Goal: Transaction & Acquisition: Book appointment/travel/reservation

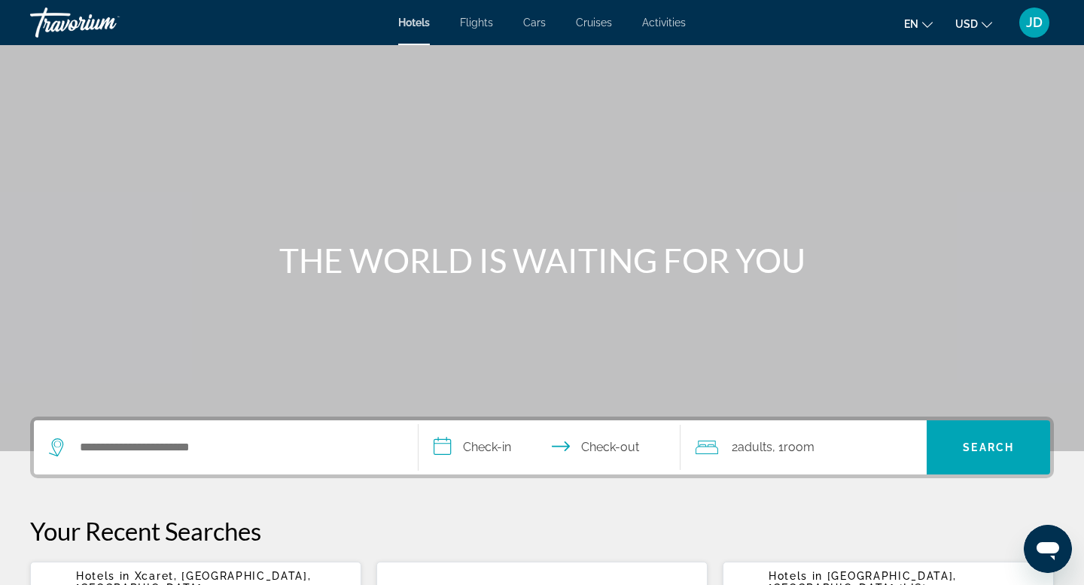
click at [1031, 24] on span "JD" at bounding box center [1034, 22] width 17 height 15
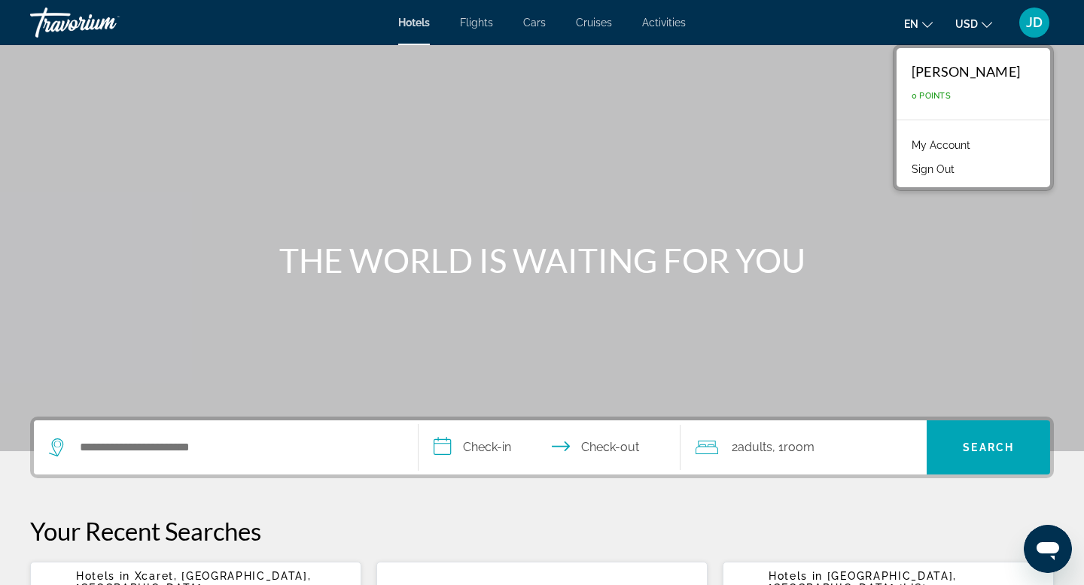
click at [973, 144] on link "My Account" at bounding box center [941, 145] width 74 height 20
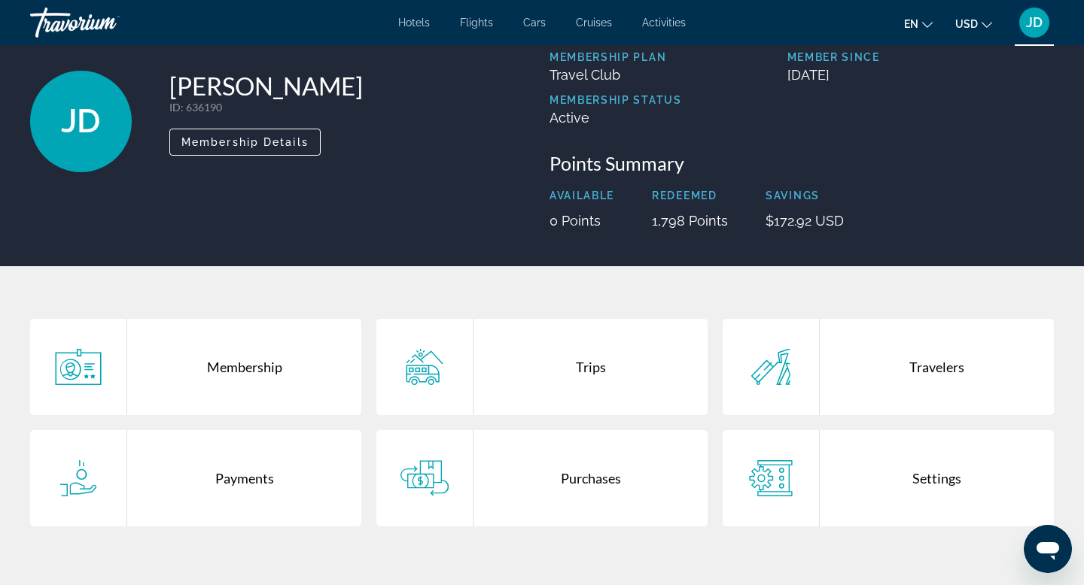
scroll to position [66, 0]
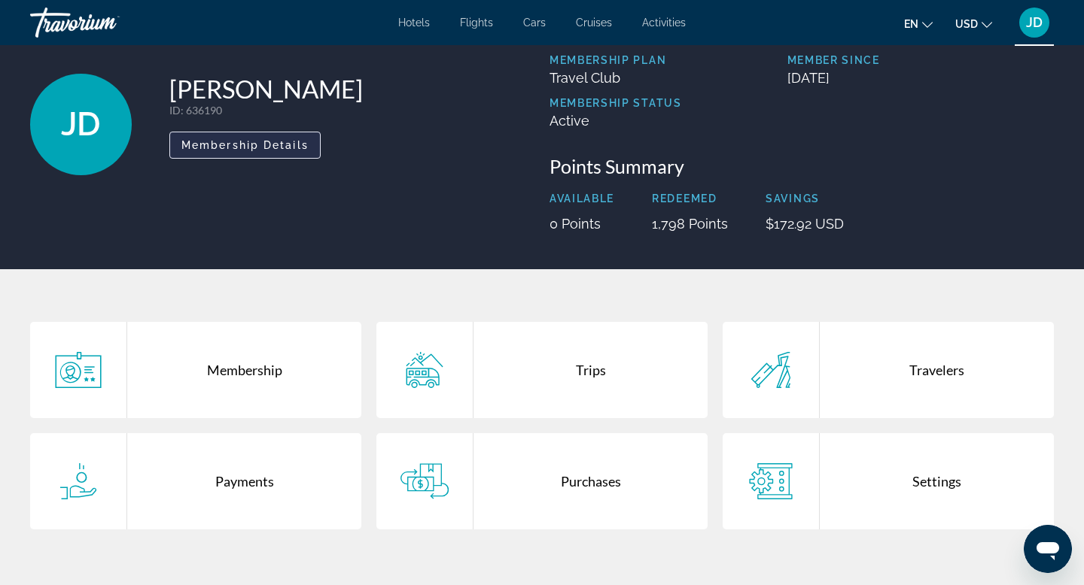
click at [255, 146] on span "Membership Details" at bounding box center [244, 145] width 127 height 12
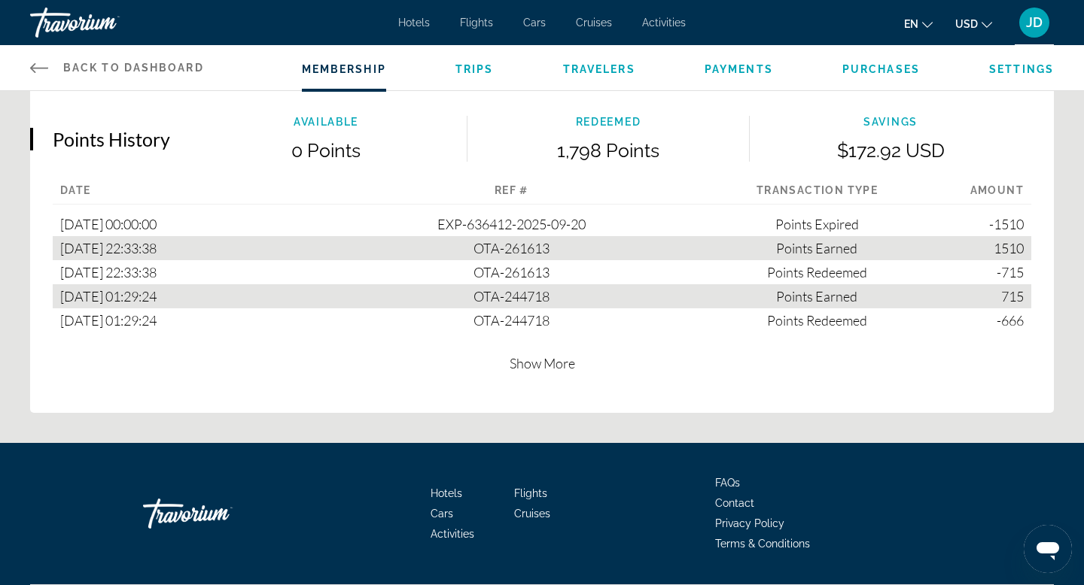
scroll to position [898, 0]
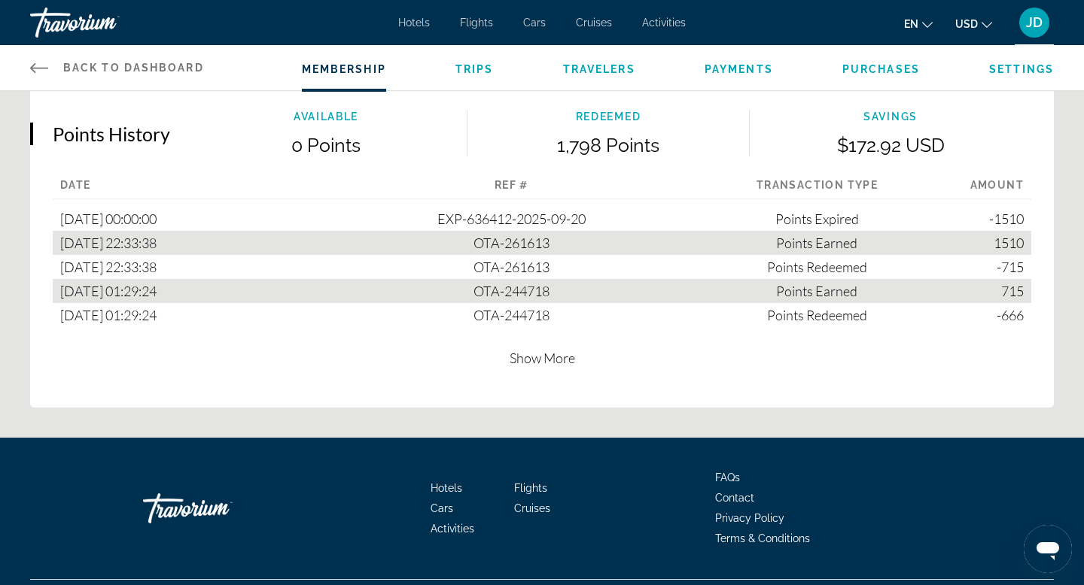
click at [529, 357] on span "Show More" at bounding box center [541, 358] width 65 height 17
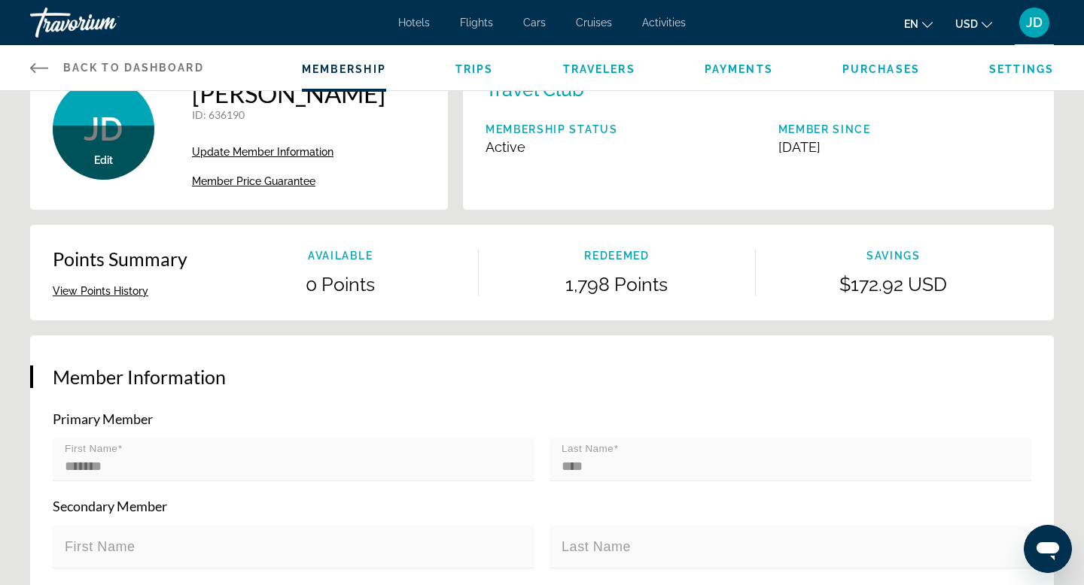
scroll to position [0, 0]
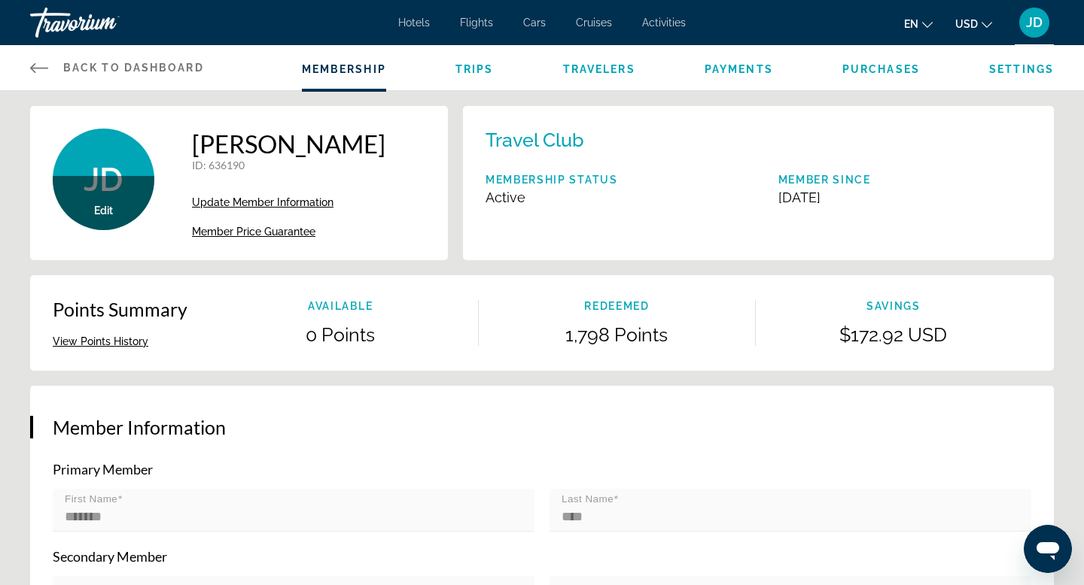
click at [470, 65] on span "Trips" at bounding box center [474, 69] width 38 height 12
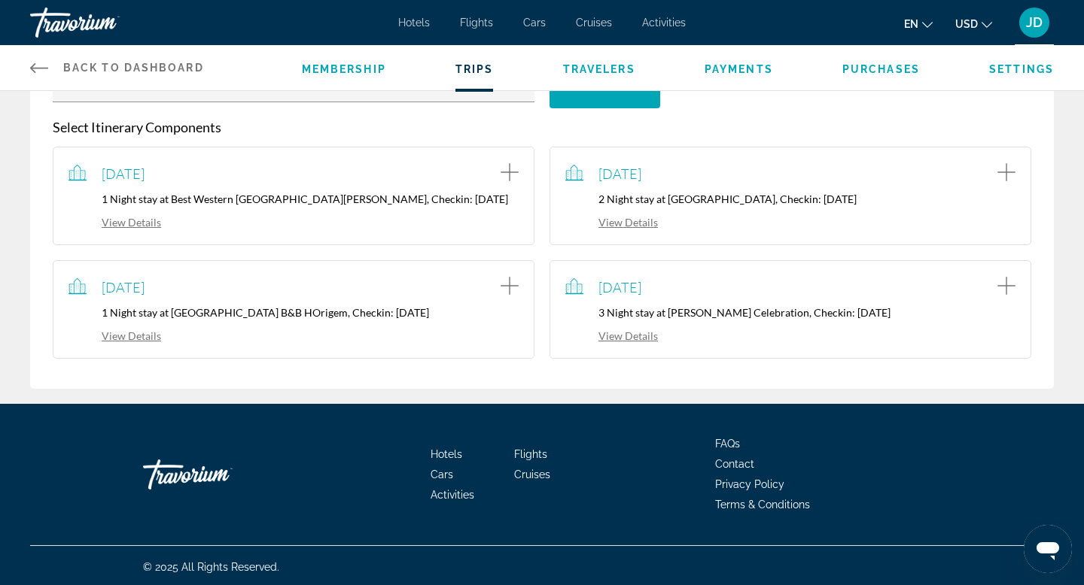
scroll to position [244, 0]
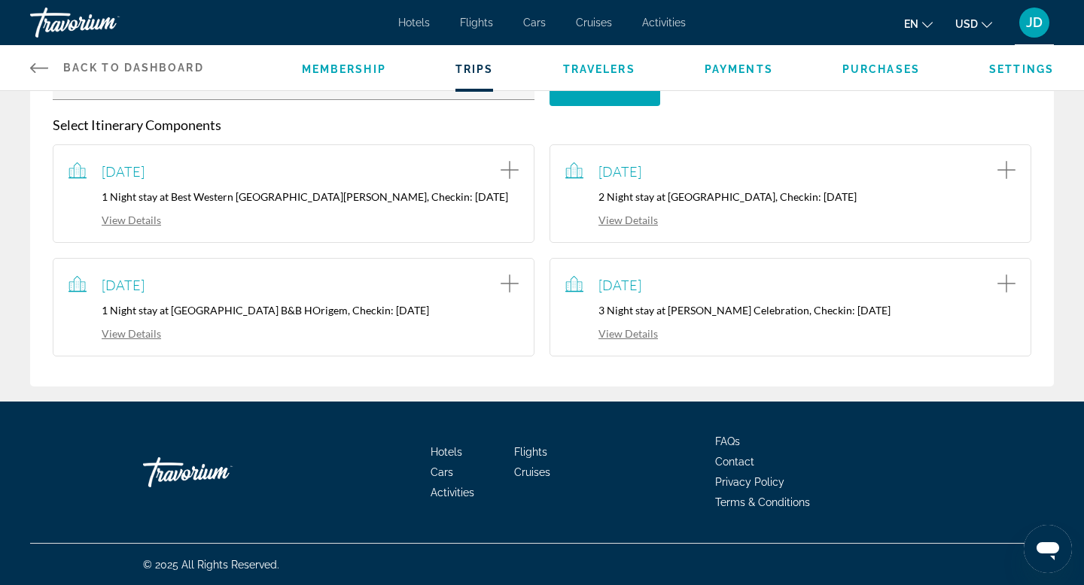
click at [629, 222] on link "View Details" at bounding box center [611, 220] width 93 height 13
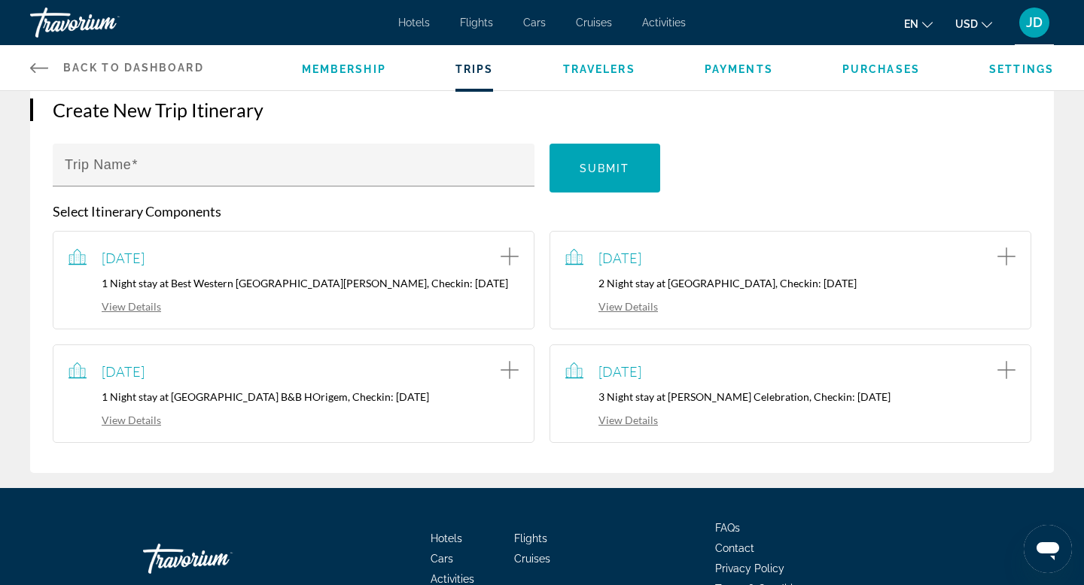
scroll to position [160, 0]
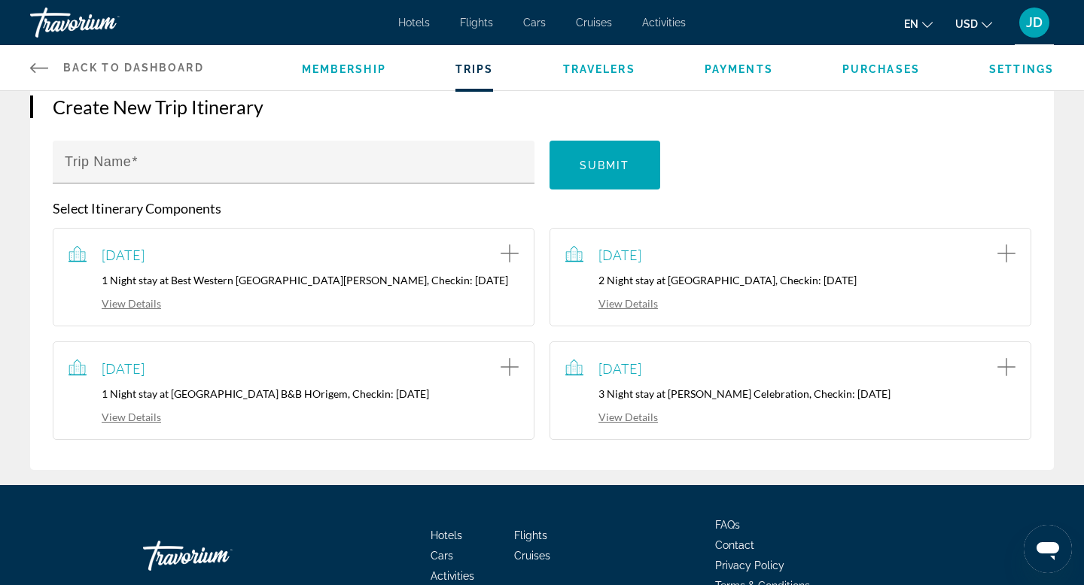
click at [141, 420] on link "View Details" at bounding box center [114, 417] width 93 height 13
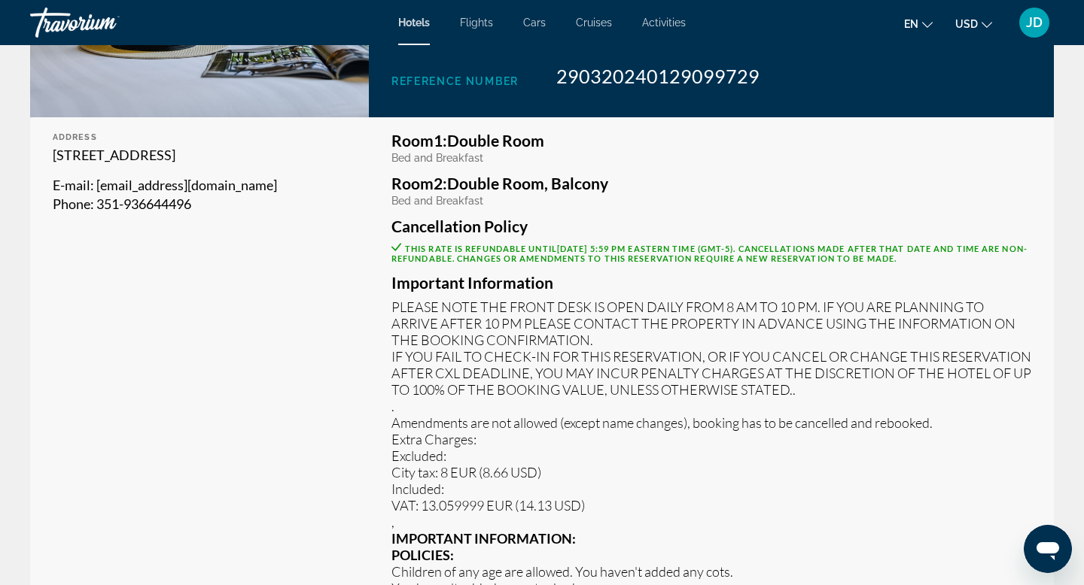
scroll to position [404, 0]
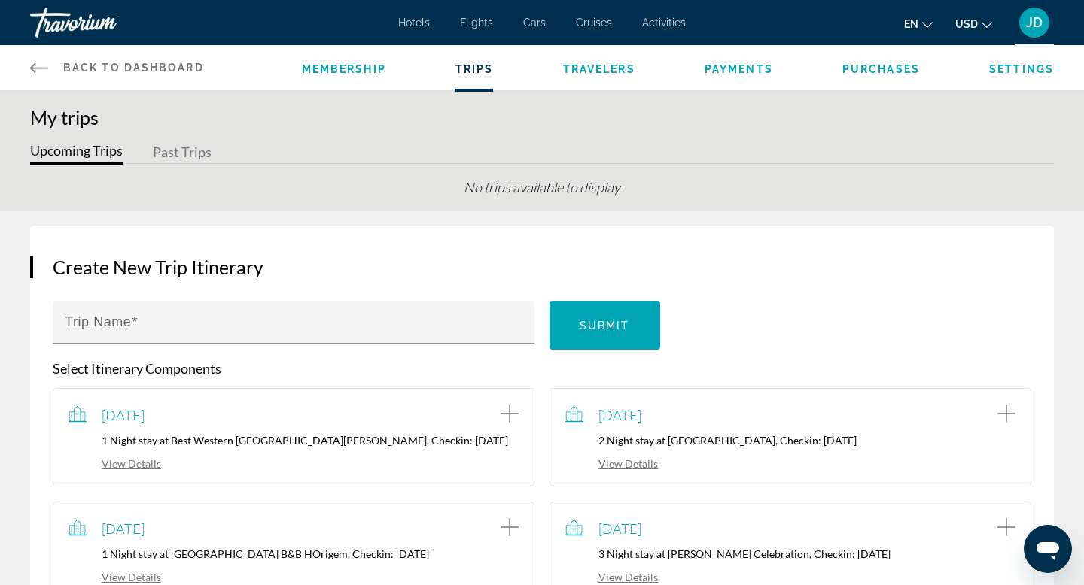
click at [625, 467] on link "View Details" at bounding box center [611, 464] width 93 height 13
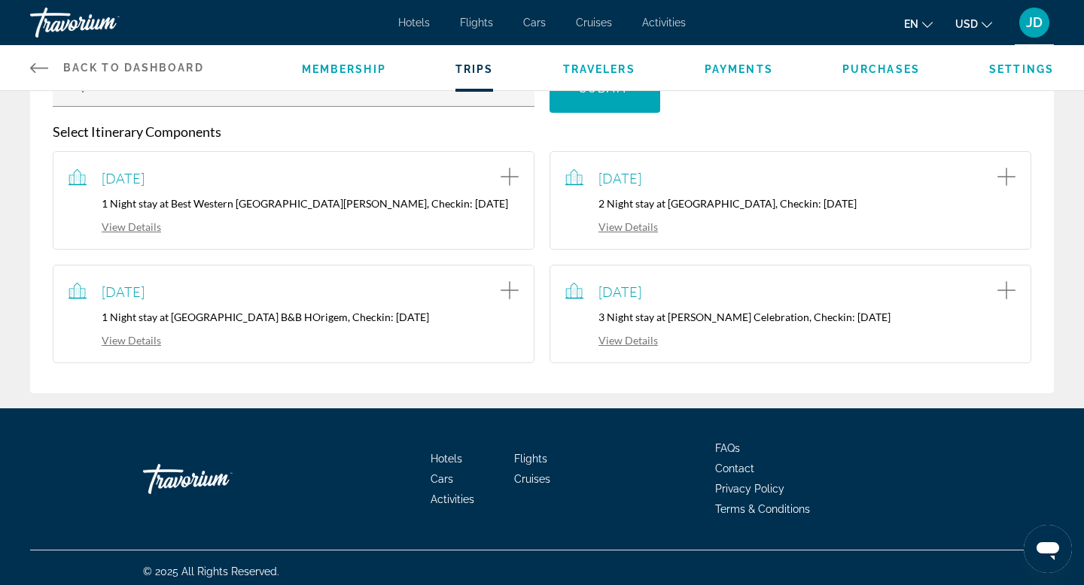
scroll to position [244, 0]
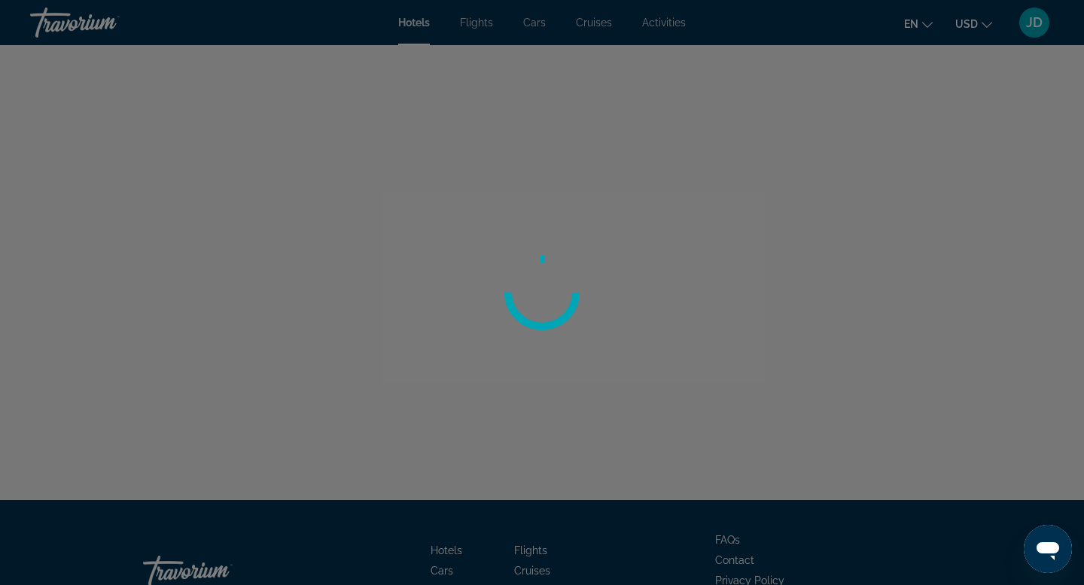
scroll to position [1, 0]
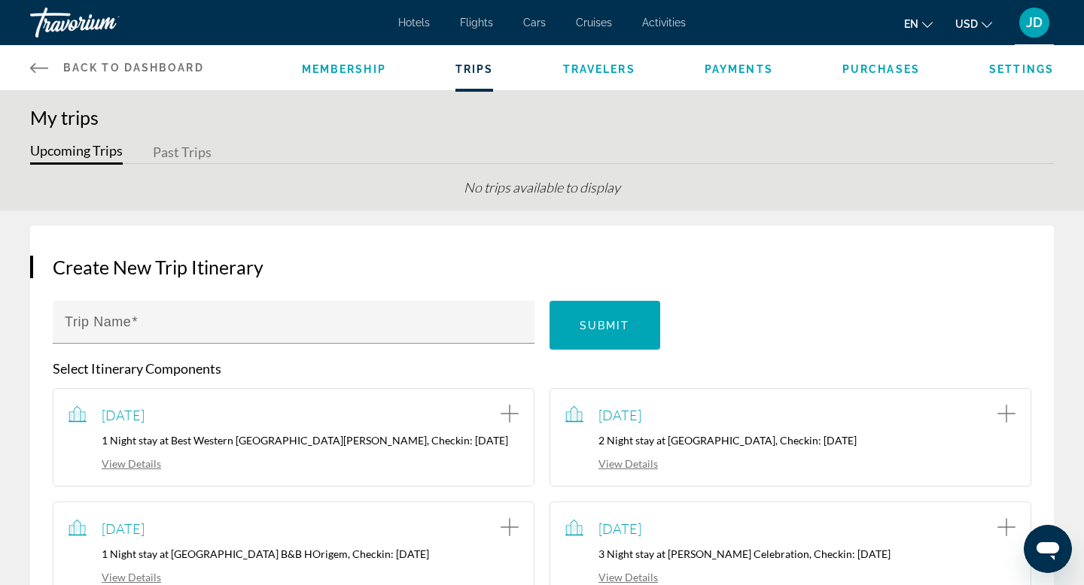
click at [187, 159] on button "Past Trips" at bounding box center [182, 152] width 59 height 23
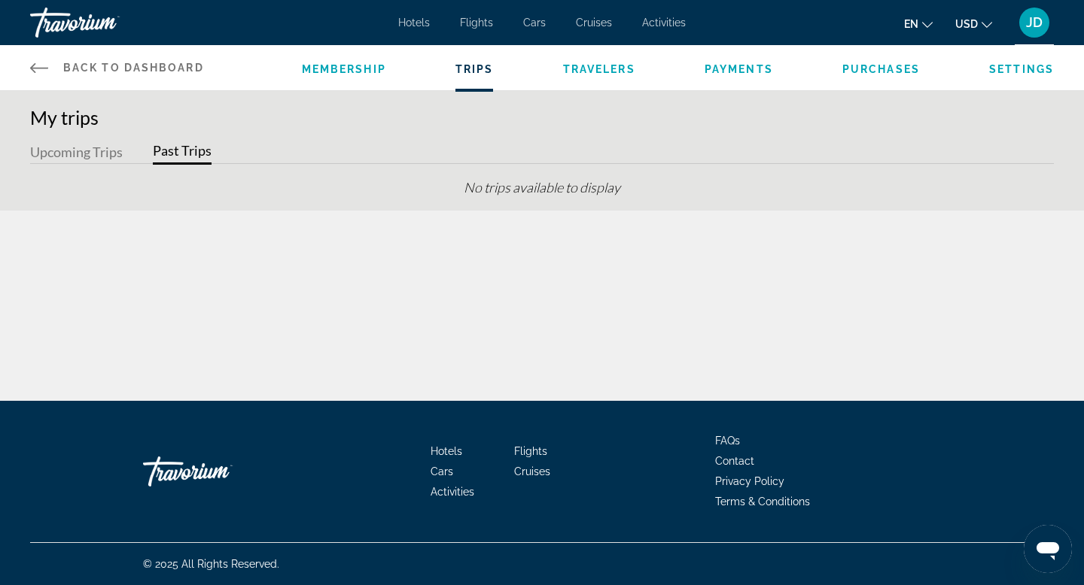
click at [84, 159] on button "Upcoming Trips" at bounding box center [76, 152] width 93 height 23
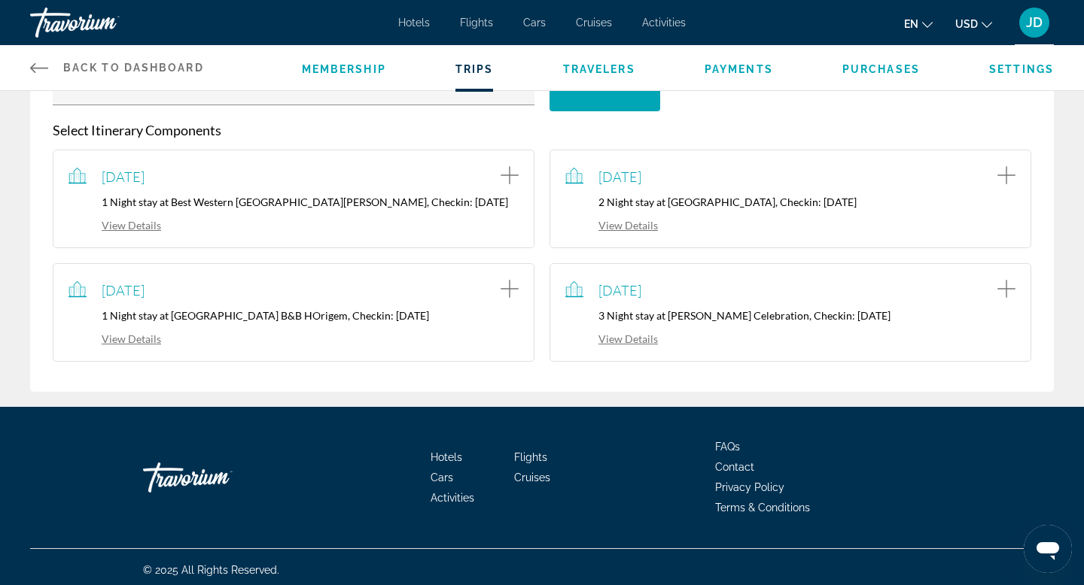
scroll to position [244, 0]
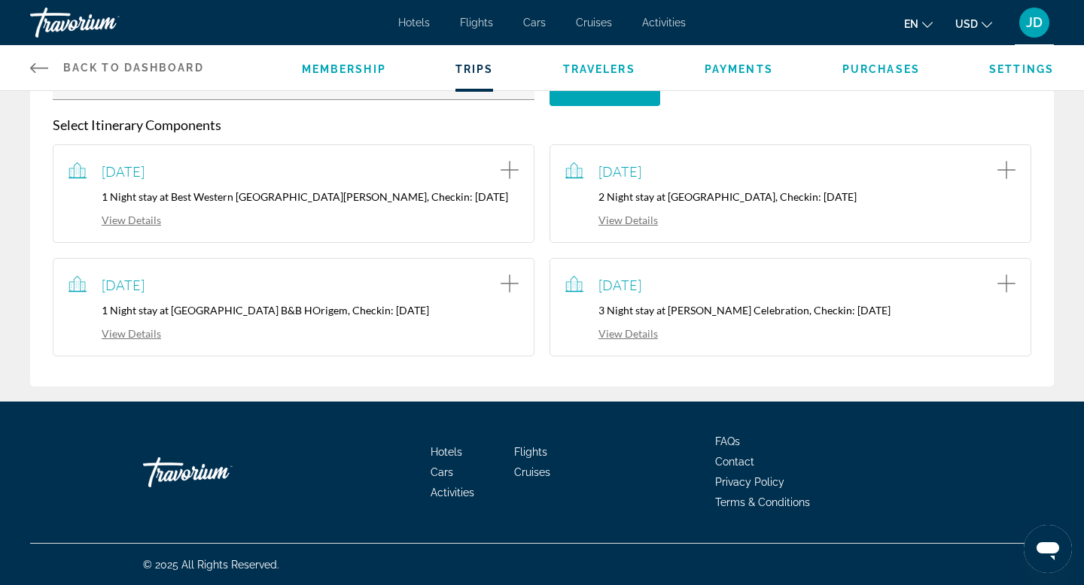
click at [509, 282] on icon "Add item to trip" at bounding box center [509, 284] width 18 height 18
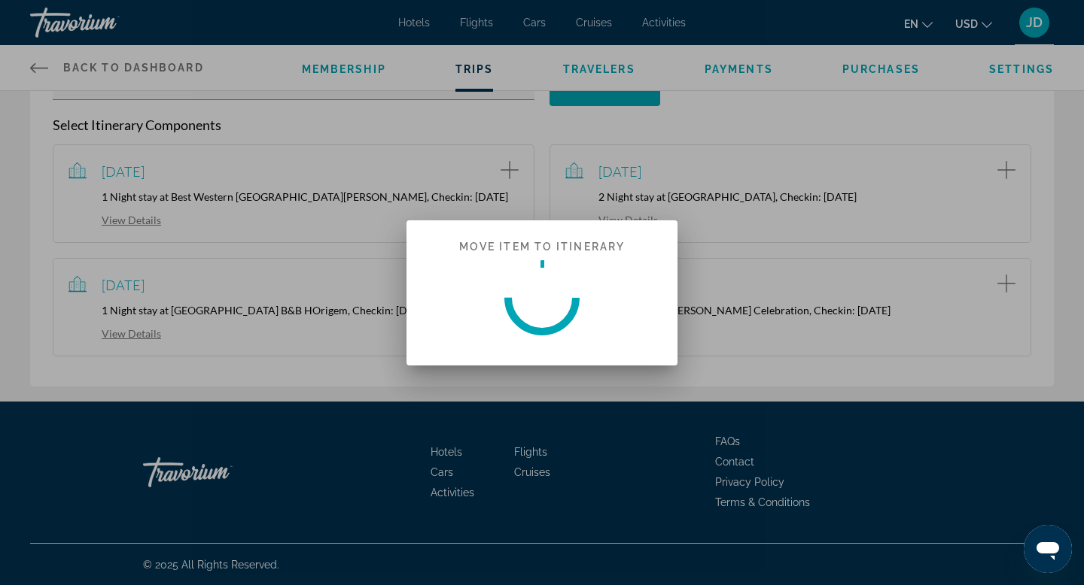
scroll to position [0, 0]
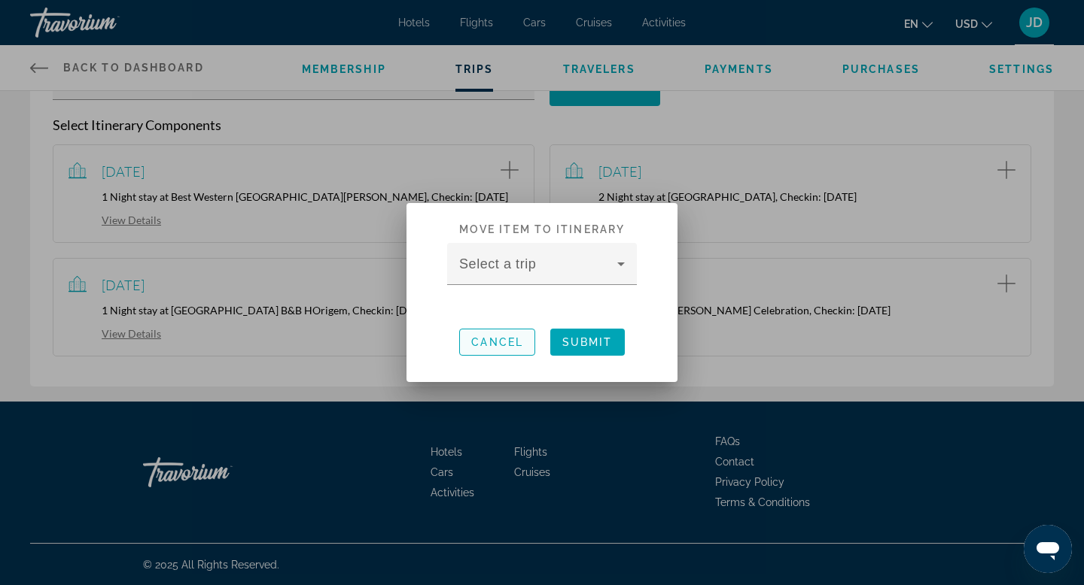
click at [499, 336] on span "Cancel" at bounding box center [497, 342] width 52 height 12
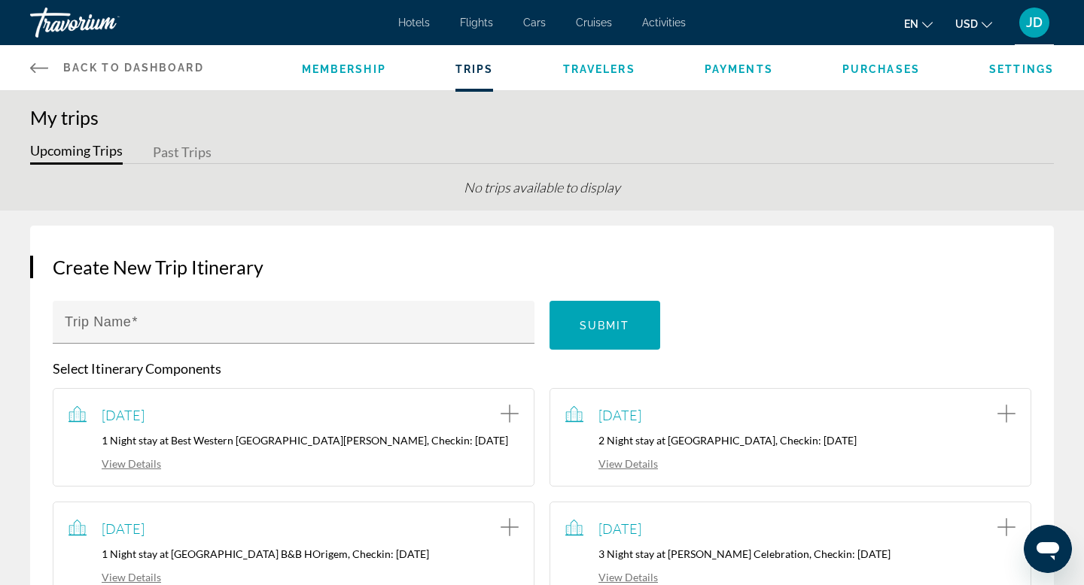
click at [600, 68] on span "Travelers" at bounding box center [599, 69] width 72 height 12
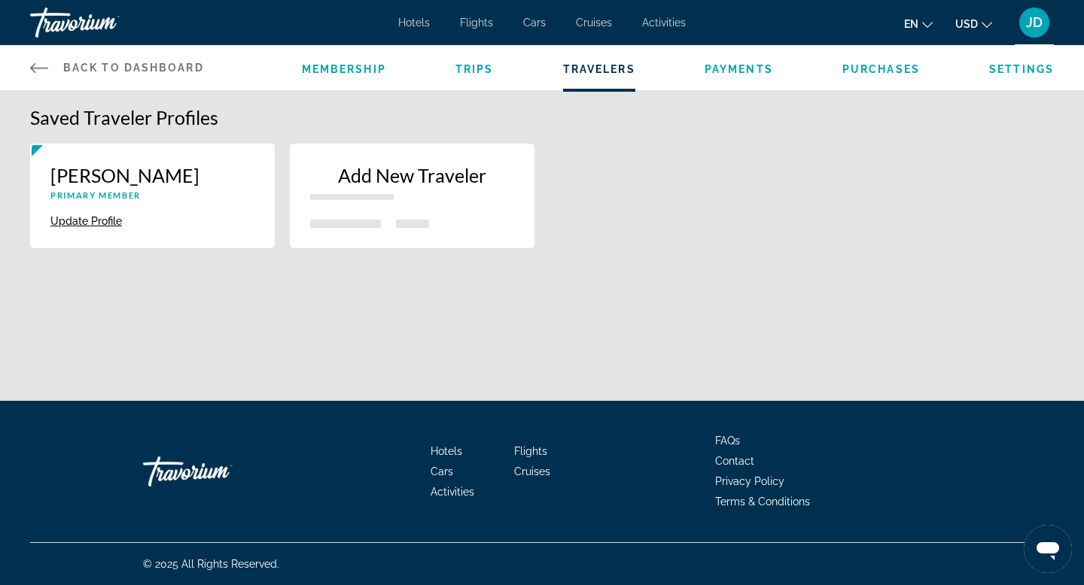
click at [743, 68] on span "Payments" at bounding box center [738, 69] width 68 height 12
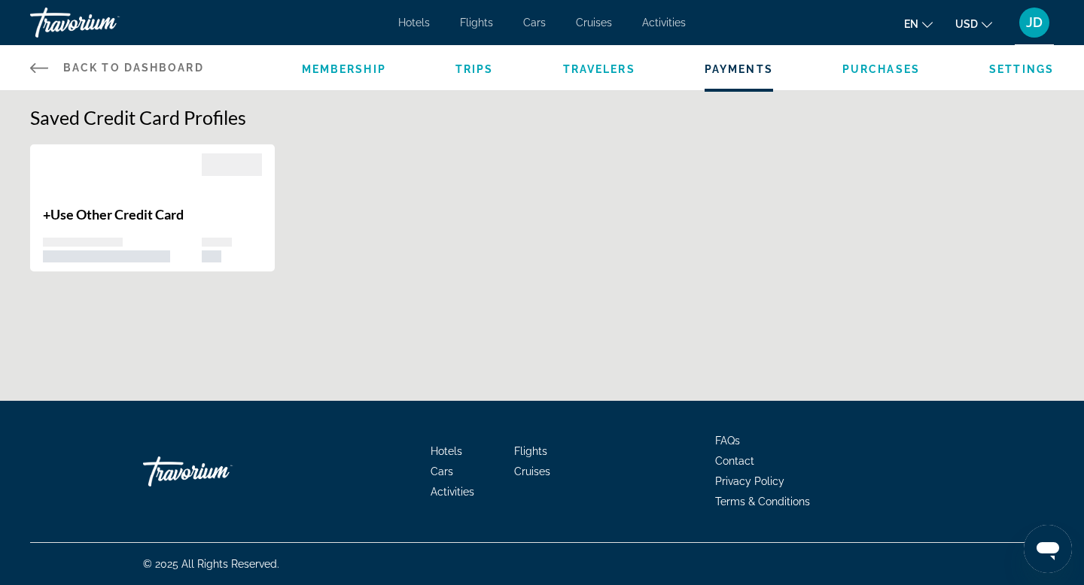
click at [889, 65] on span "Purchases" at bounding box center [881, 69] width 78 height 12
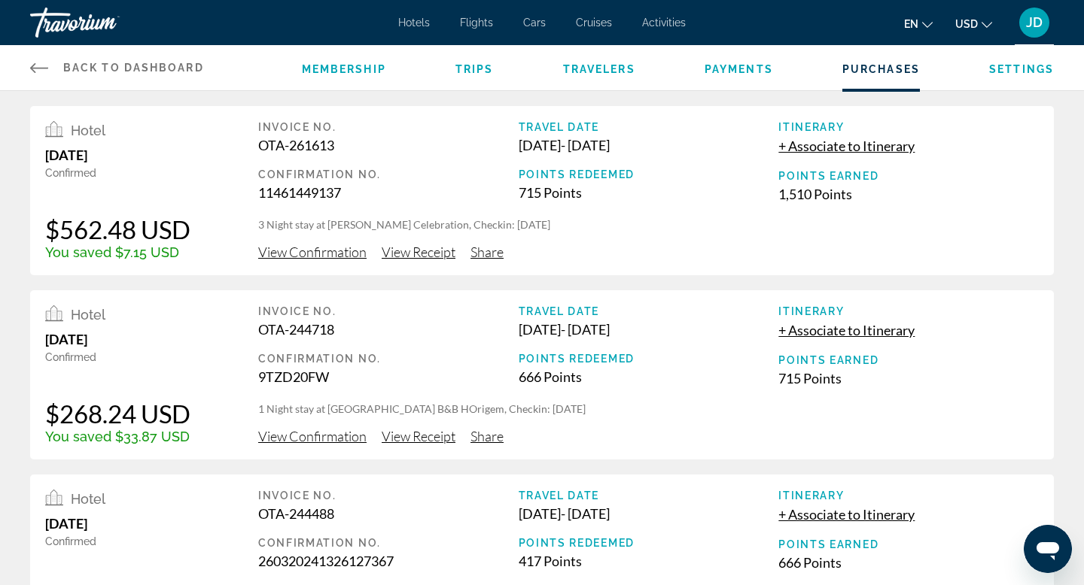
click at [32, 66] on icon "Main content" at bounding box center [39, 68] width 18 height 10
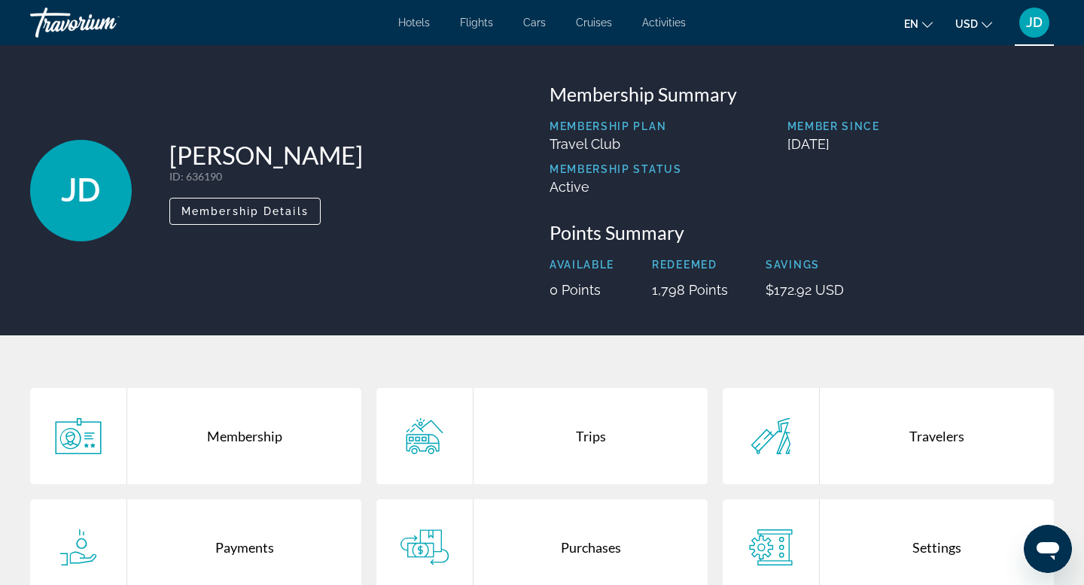
click at [418, 22] on span "Hotels" at bounding box center [414, 23] width 32 height 12
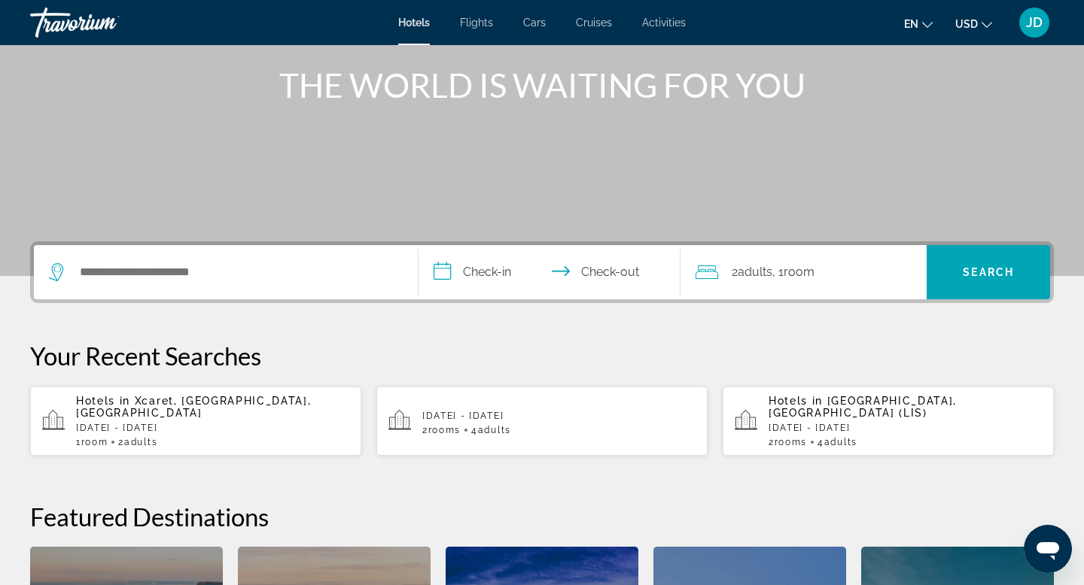
scroll to position [211, 0]
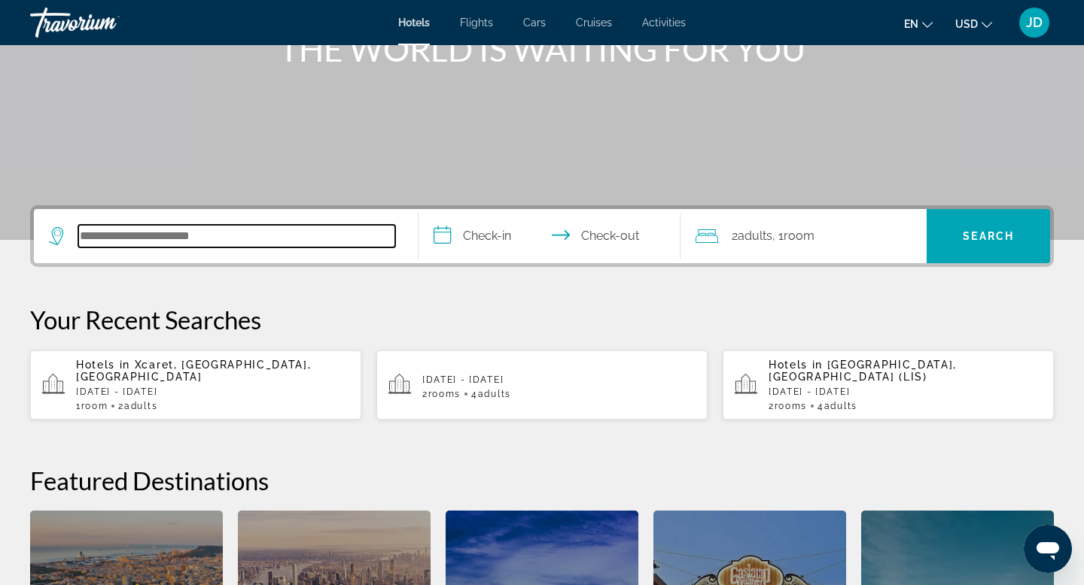
click at [165, 238] on input "Search hotel destination" at bounding box center [236, 236] width 317 height 23
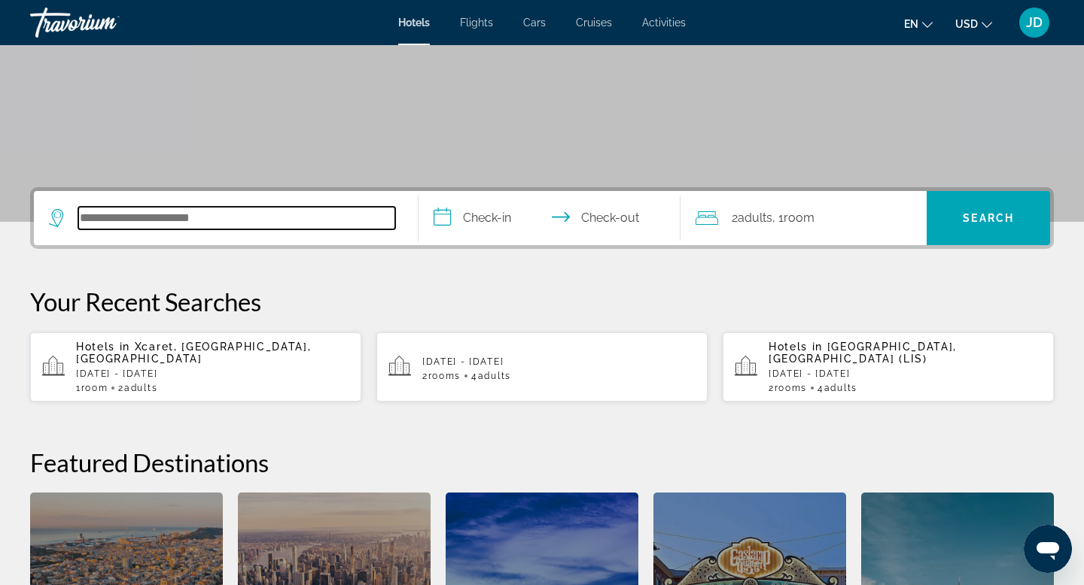
scroll to position [221, 0]
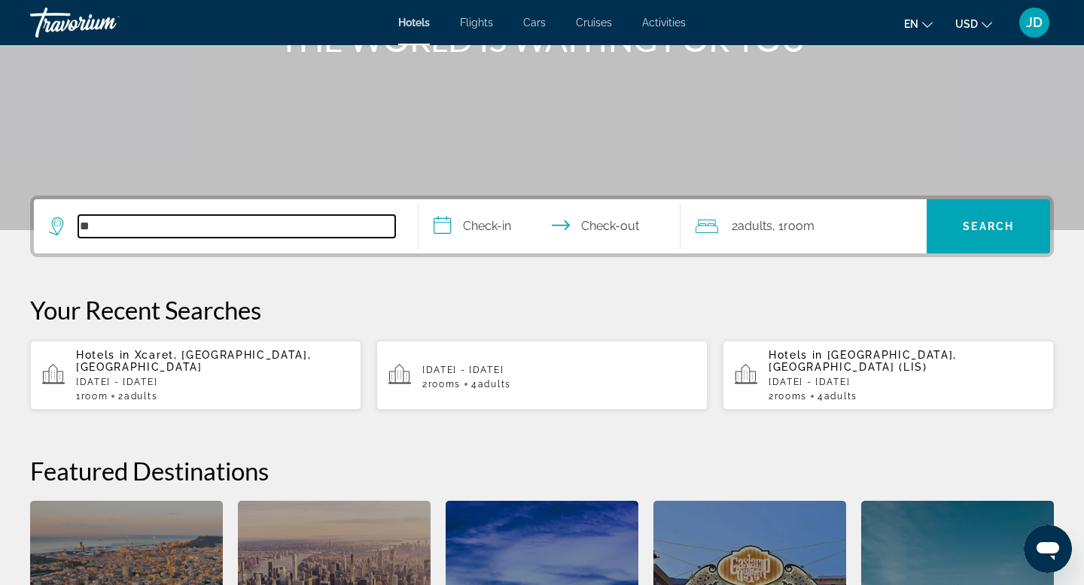
type input "*"
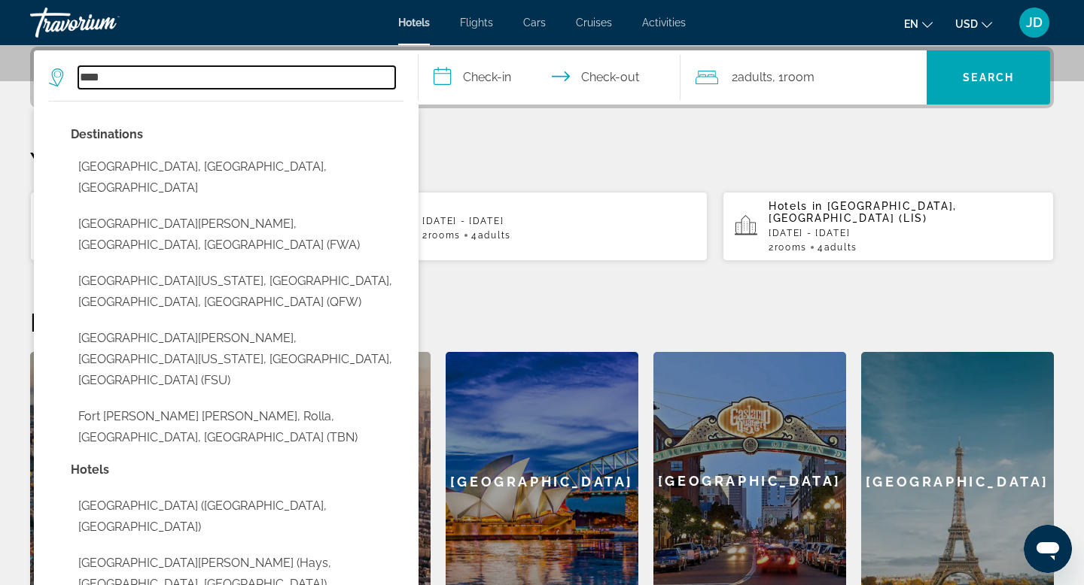
scroll to position [371, 0]
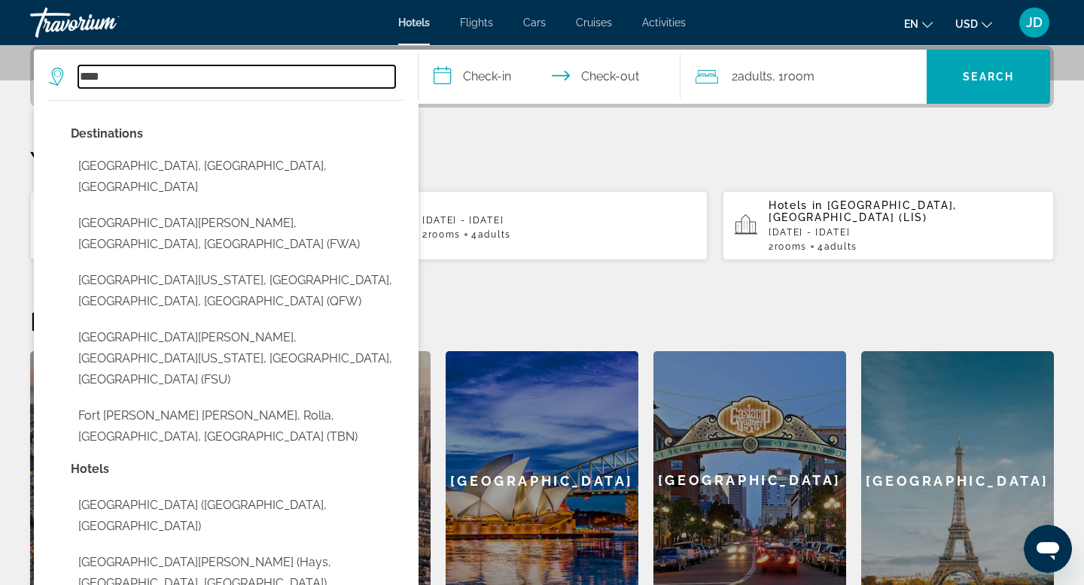
type input "**********"
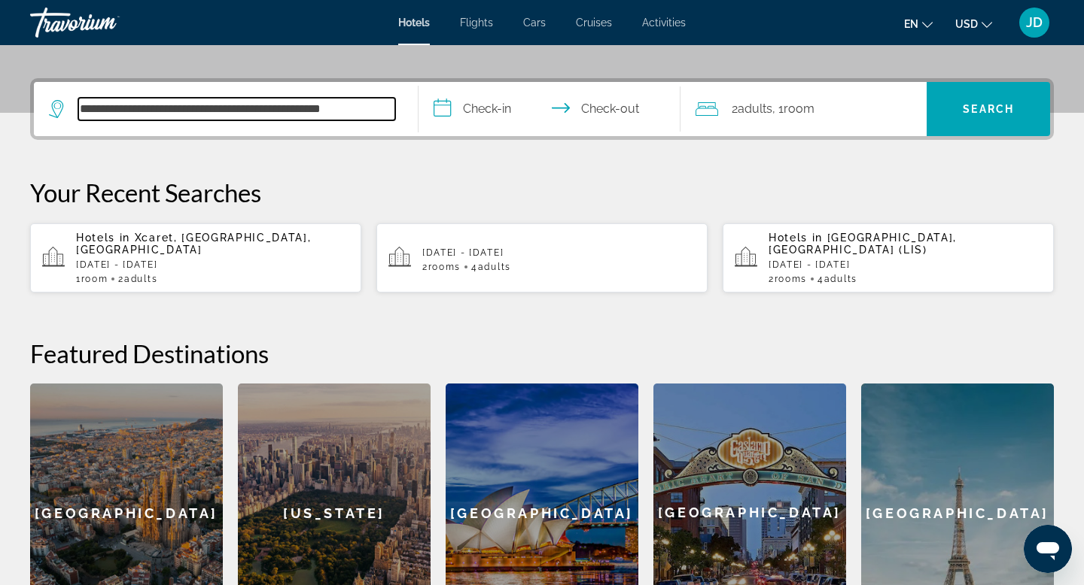
scroll to position [300, 0]
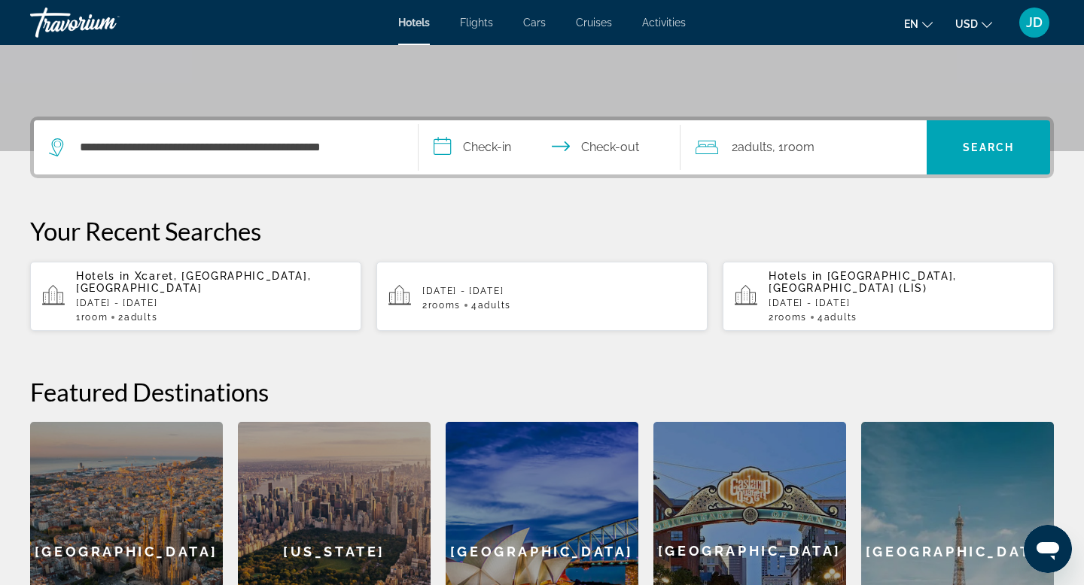
click at [442, 151] on input "**********" at bounding box center [552, 149] width 268 height 59
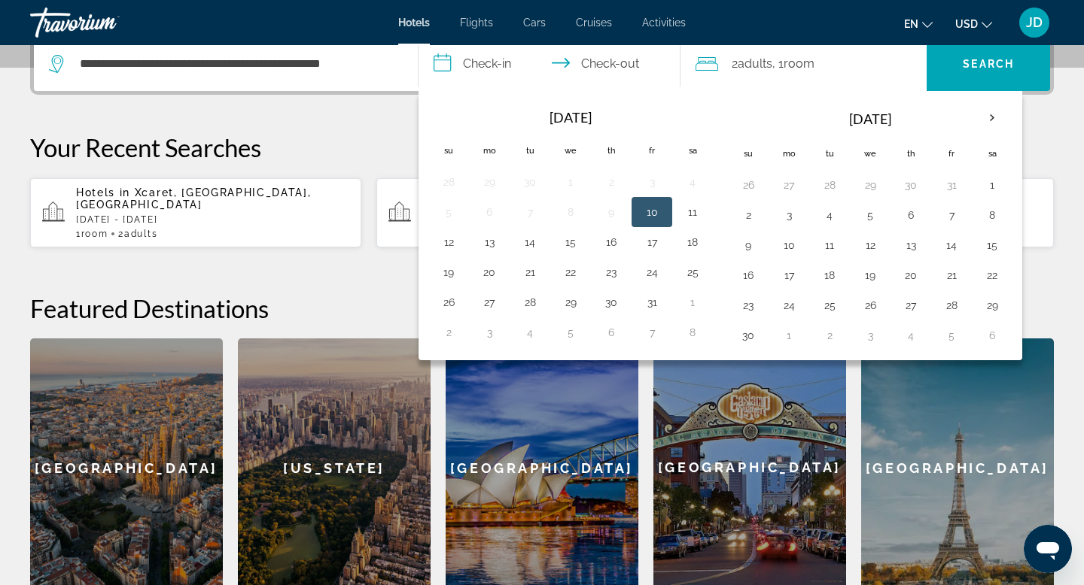
scroll to position [381, 0]
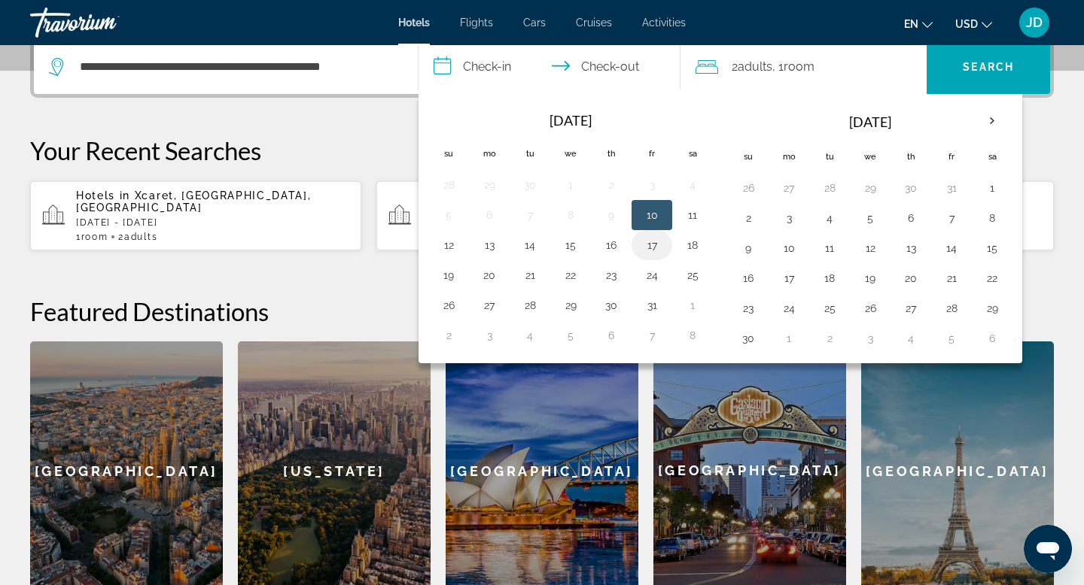
click at [655, 247] on button "17" at bounding box center [652, 245] width 24 height 21
click at [448, 278] on button "19" at bounding box center [448, 275] width 24 height 21
type input "**********"
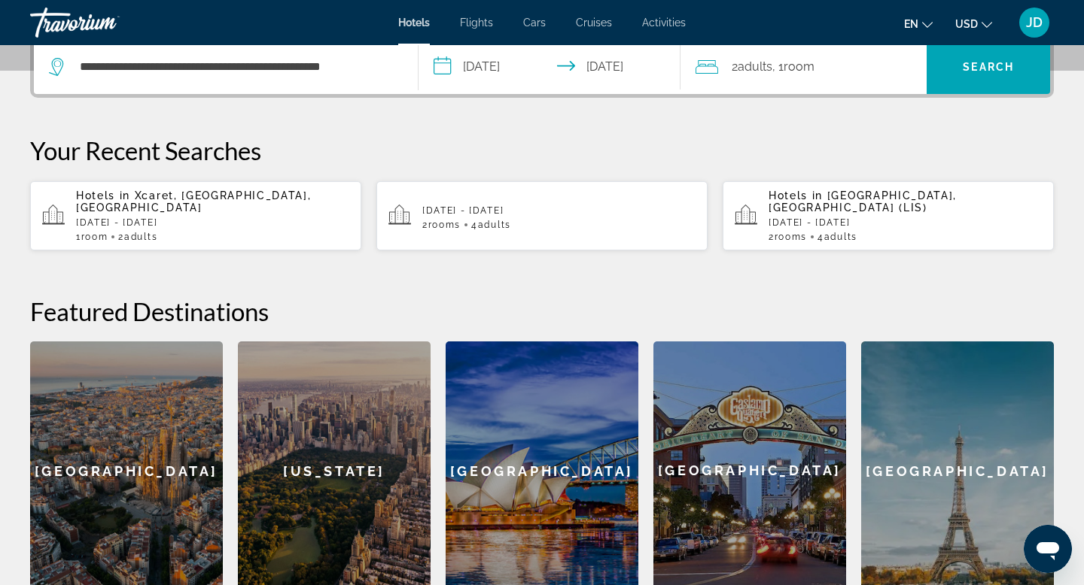
click at [765, 65] on span "Adults" at bounding box center [754, 66] width 35 height 14
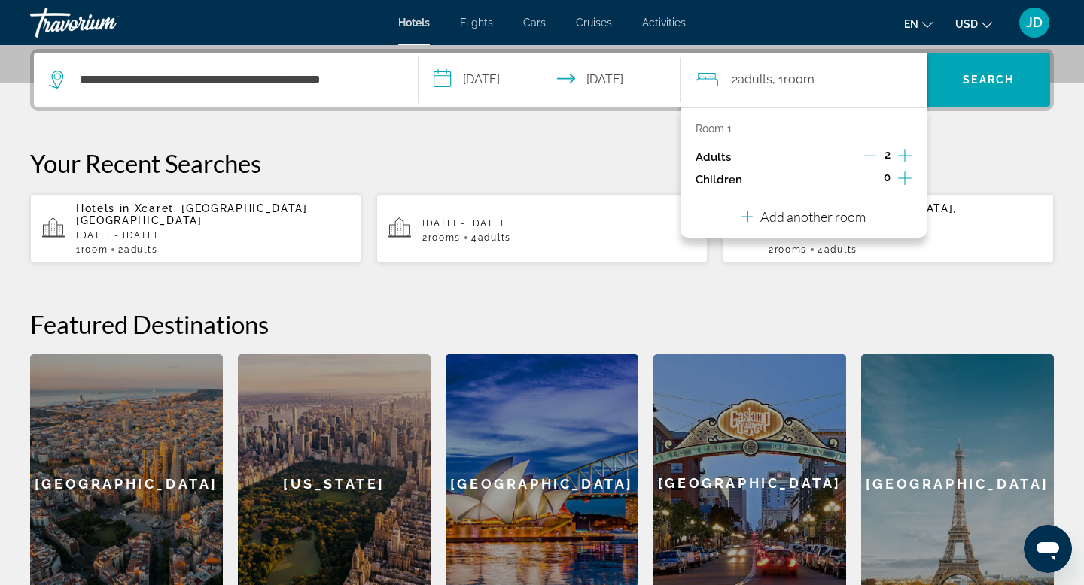
click at [716, 127] on p "Room 1" at bounding box center [713, 129] width 36 height 12
click at [871, 157] on icon "Decrement adults" at bounding box center [870, 156] width 14 height 14
click at [905, 160] on icon "Increment adults" at bounding box center [905, 156] width 14 height 18
click at [1001, 80] on span "Search" at bounding box center [987, 80] width 51 height 12
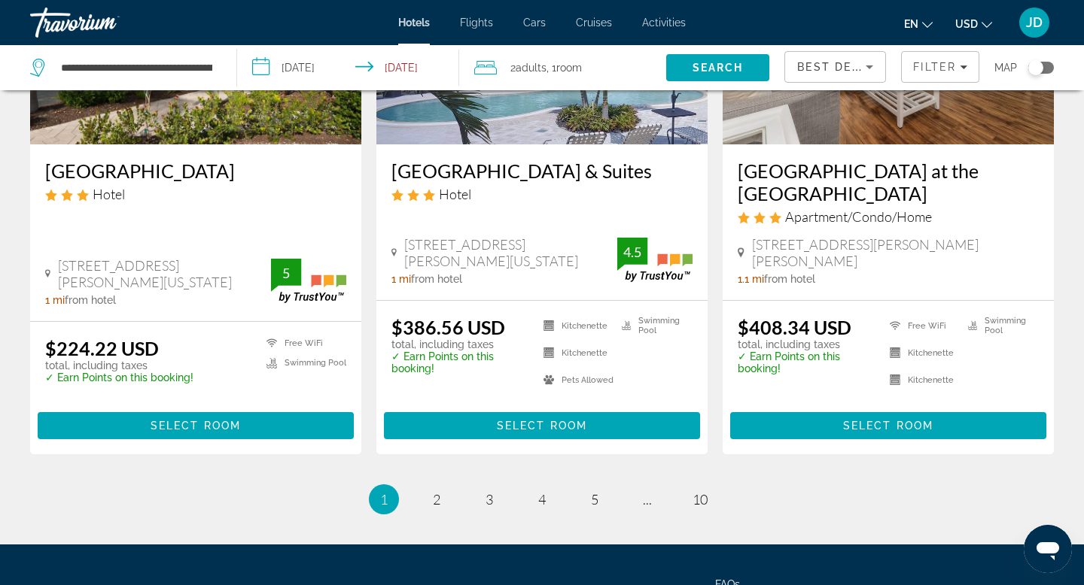
scroll to position [2035, 0]
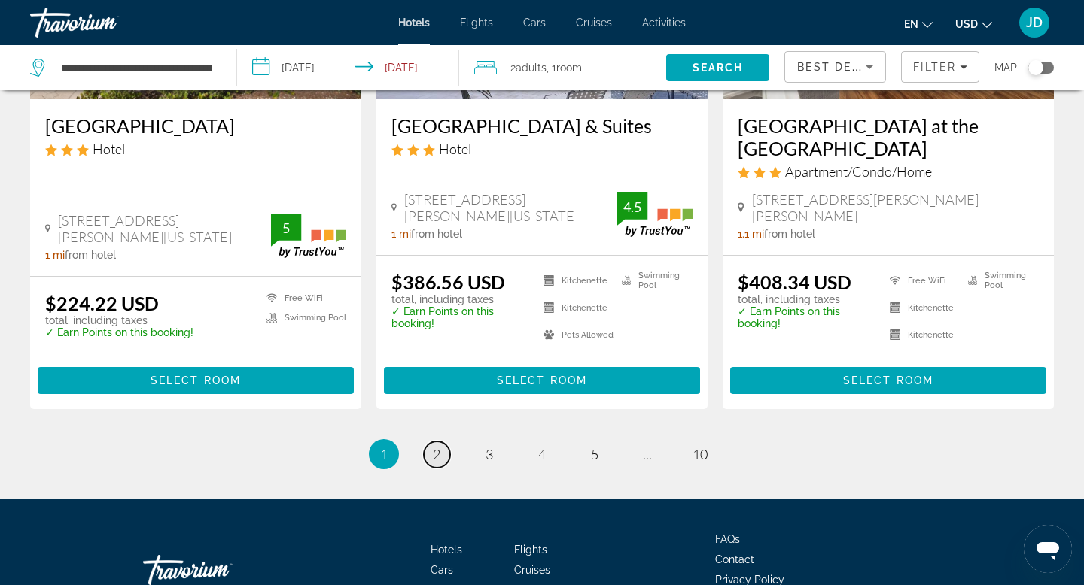
click at [440, 442] on link "page 2" at bounding box center [437, 455] width 26 height 26
